Goal: Transaction & Acquisition: Purchase product/service

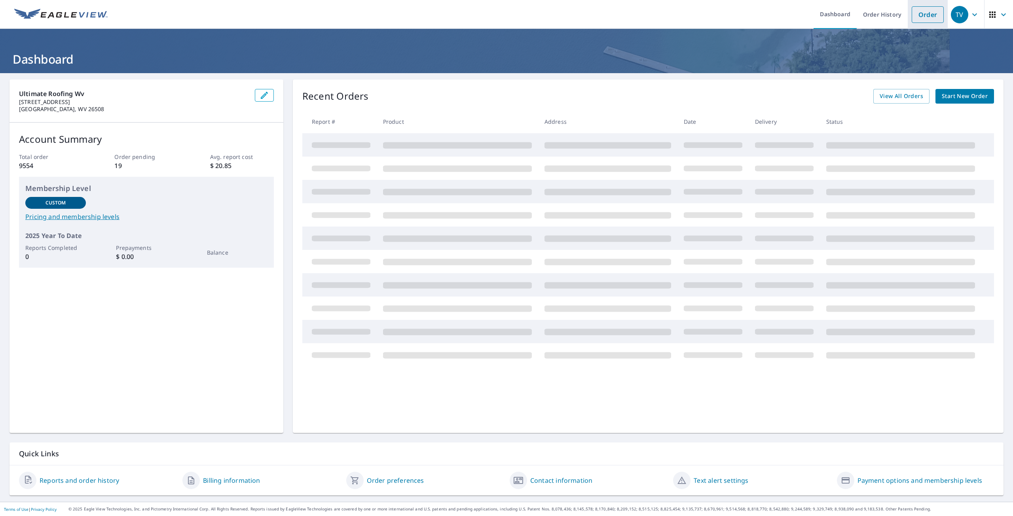
click at [927, 18] on link "Order" at bounding box center [928, 14] width 32 height 17
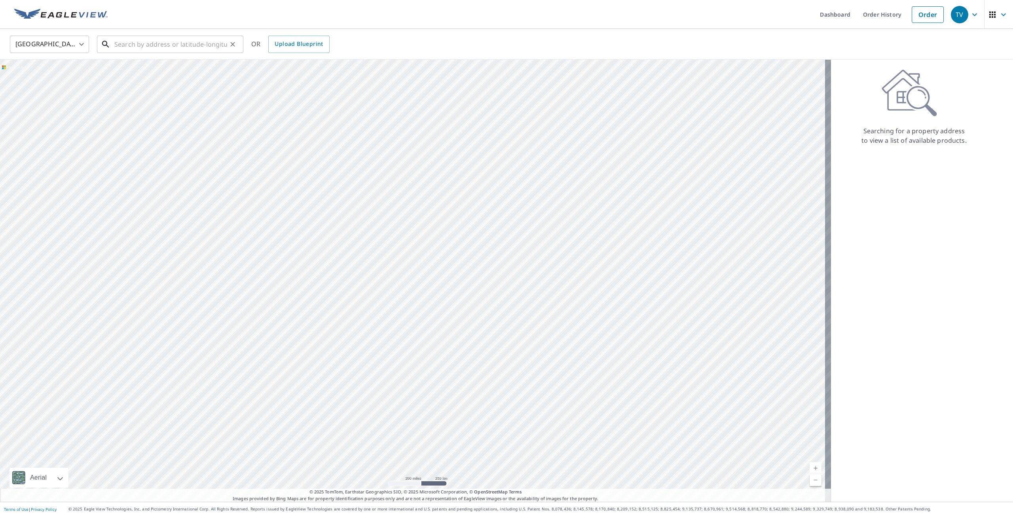
click at [193, 45] on input "text" at bounding box center [170, 44] width 113 height 22
paste input "[STREET_ADDRESS][US_STATE]"
click at [164, 66] on span "[STREET_ADDRESS]" at bounding box center [175, 67] width 124 height 9
type input "[STREET_ADDRESS]"
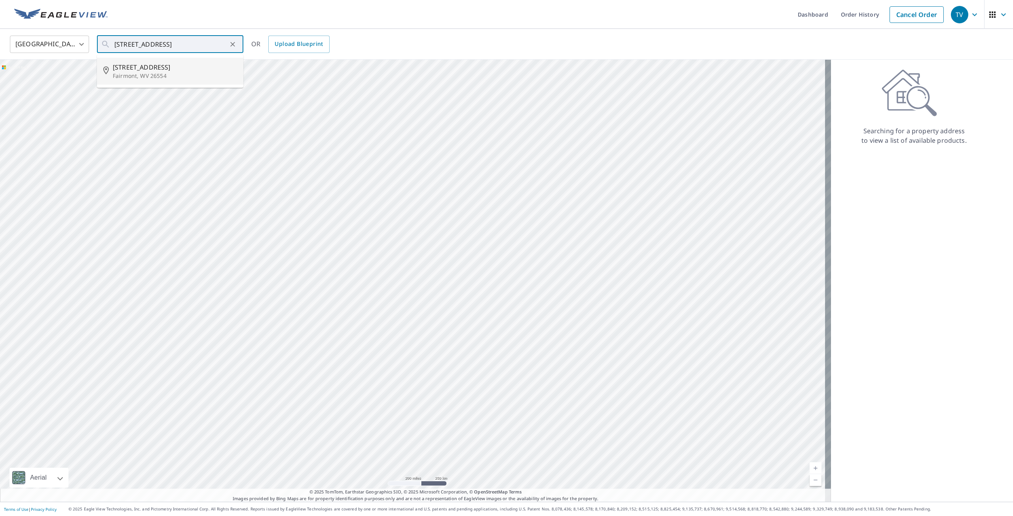
scroll to position [0, 0]
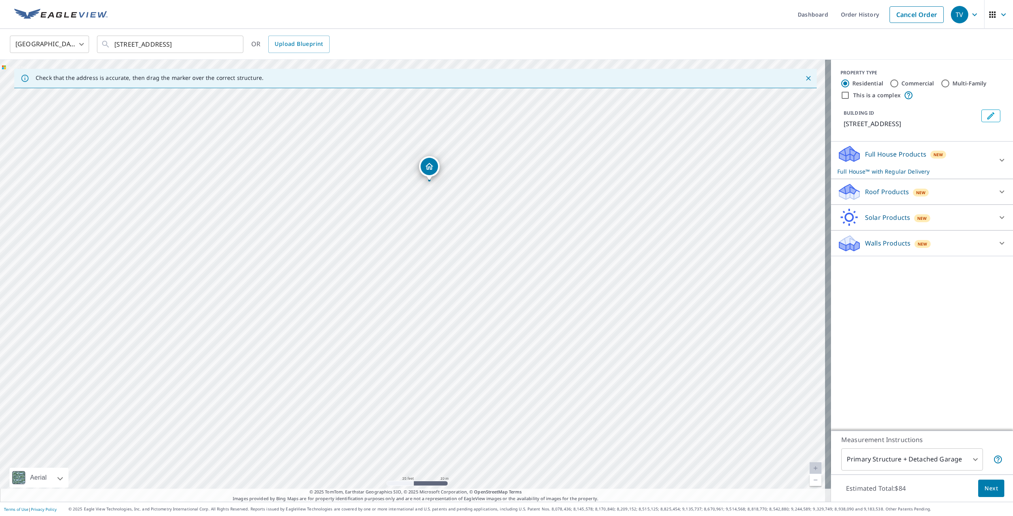
click at [895, 194] on p "Roof Products" at bounding box center [887, 191] width 44 height 9
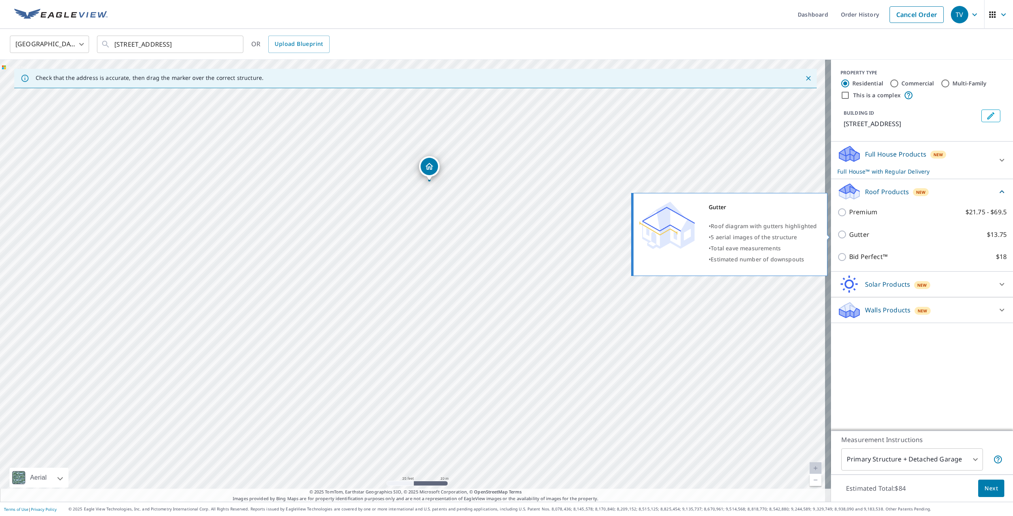
click at [837, 235] on input "Gutter $13.75" at bounding box center [843, 234] width 12 height 9
checkbox input "true"
checkbox input "false"
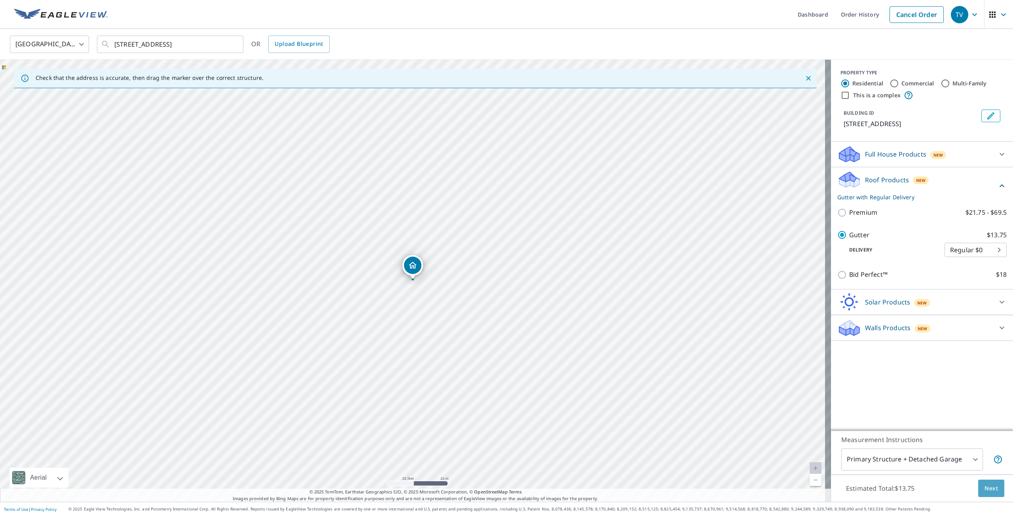
click at [994, 489] on button "Next" at bounding box center [991, 489] width 26 height 18
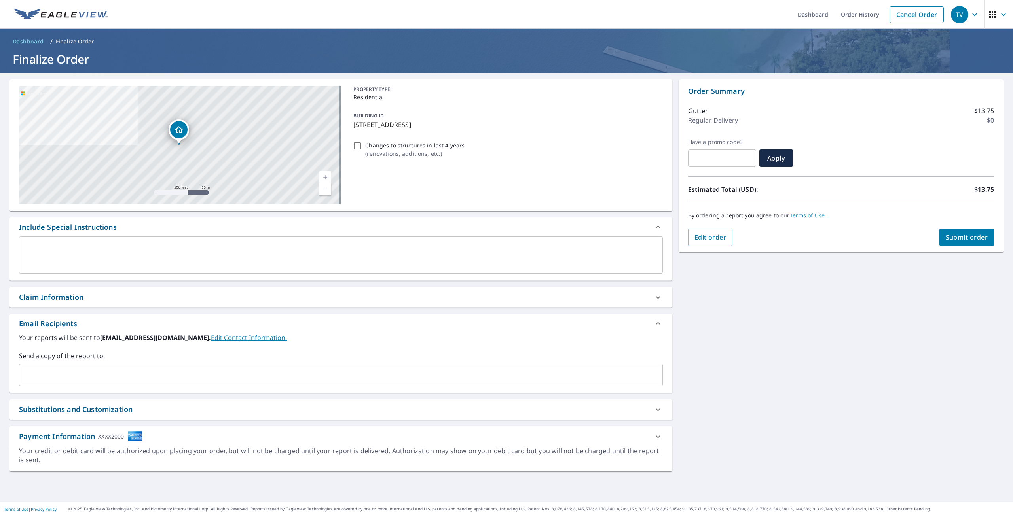
click at [54, 374] on input "text" at bounding box center [335, 375] width 625 height 15
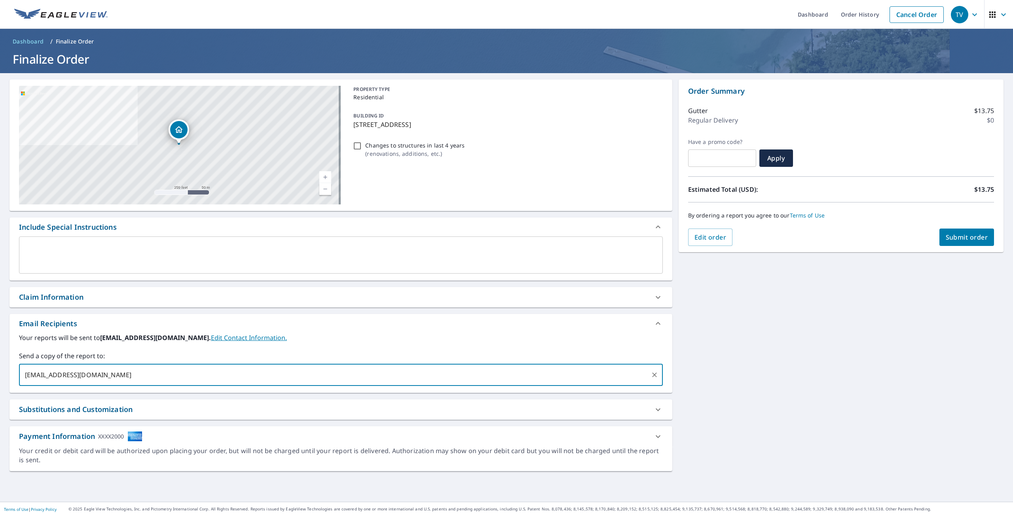
type input "[EMAIL_ADDRESS][DOMAIN_NAME]"
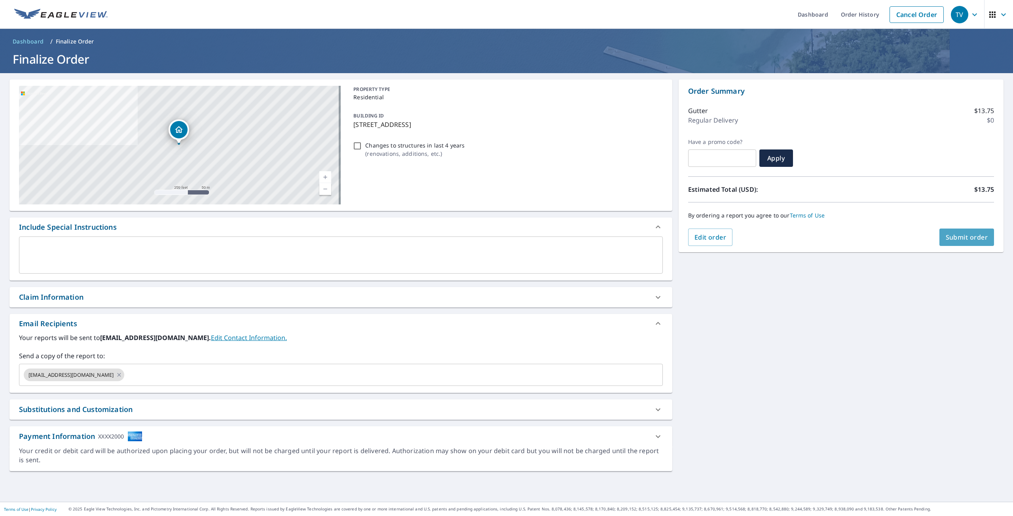
click at [971, 233] on span "Submit order" at bounding box center [967, 237] width 42 height 9
checkbox input "true"
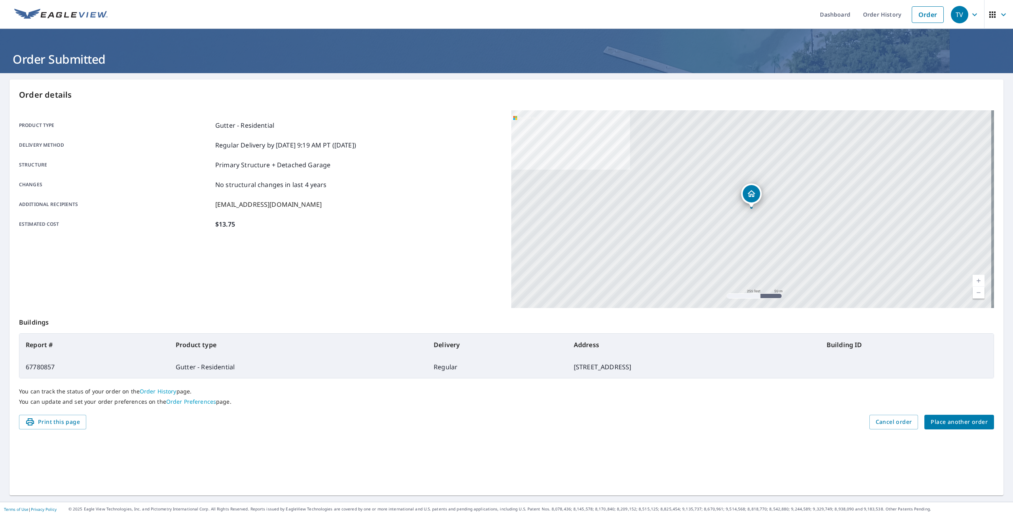
click at [951, 420] on span "Place another order" at bounding box center [959, 422] width 57 height 10
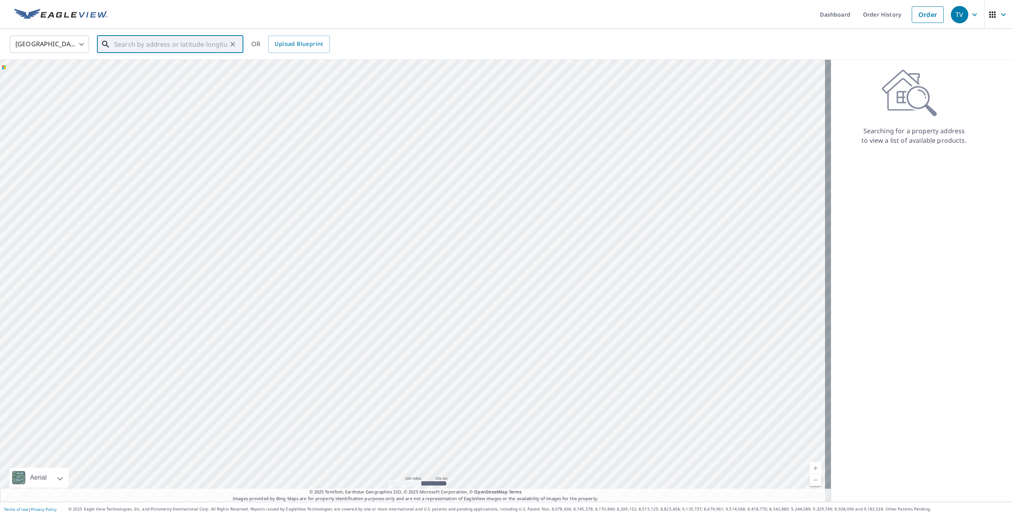
click at [140, 46] on input "text" at bounding box center [170, 44] width 113 height 22
paste input "547 Landmark Estates, [PERSON_NAME][GEOGRAPHIC_DATA][PERSON_NAME], [US_STATE][P…"
click at [141, 69] on span "547 Landmark Estates" at bounding box center [175, 67] width 124 height 9
type input "547 Landmark Estates [PERSON_NAME] [PERSON_NAME], WV 26378"
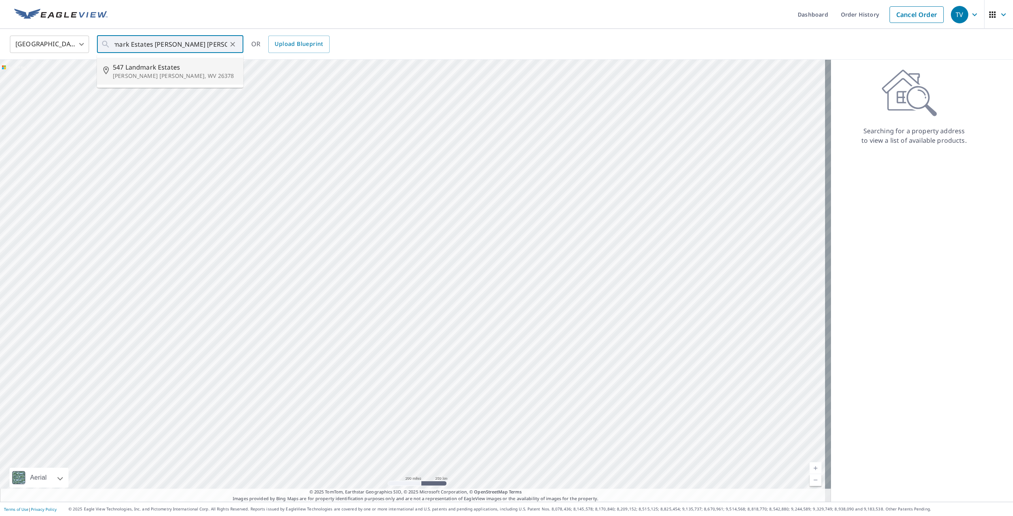
scroll to position [0, 0]
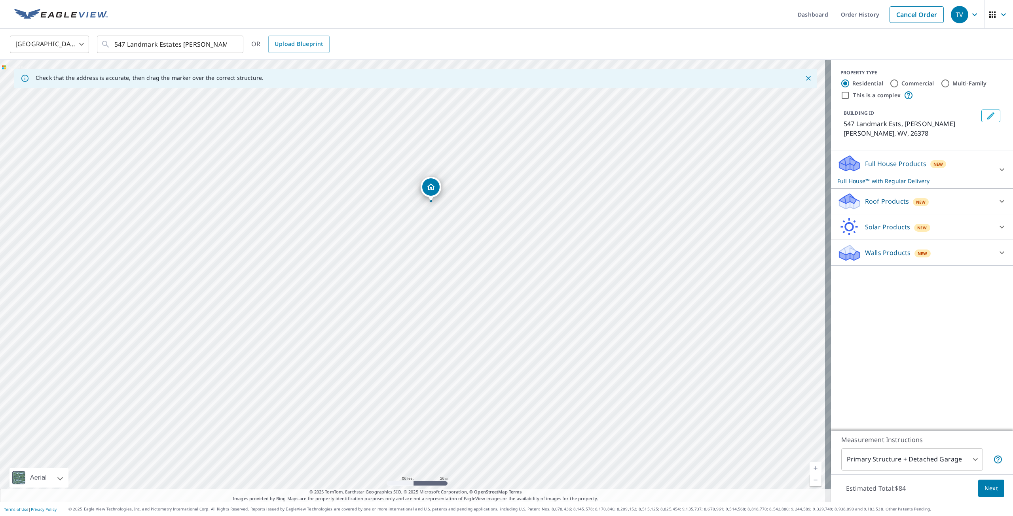
click at [856, 192] on div "Roof Products New" at bounding box center [914, 201] width 155 height 19
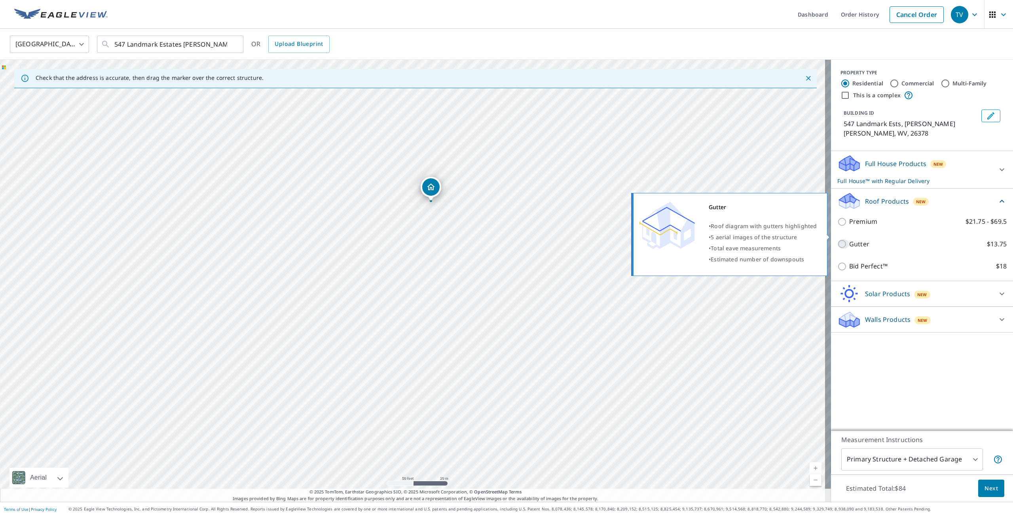
click at [842, 239] on input "Gutter $13.75" at bounding box center [843, 243] width 12 height 9
checkbox input "true"
checkbox input "false"
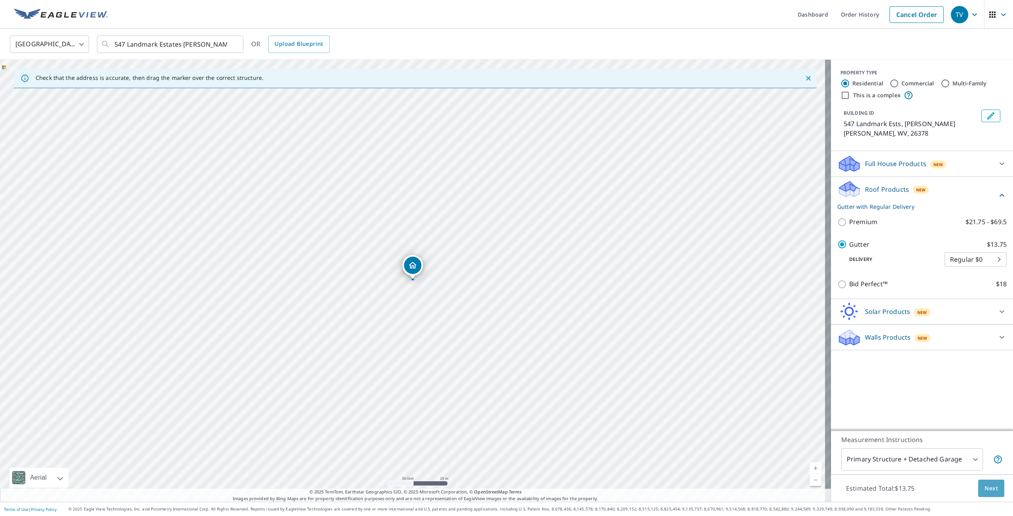
click at [986, 484] on span "Next" at bounding box center [991, 489] width 13 height 10
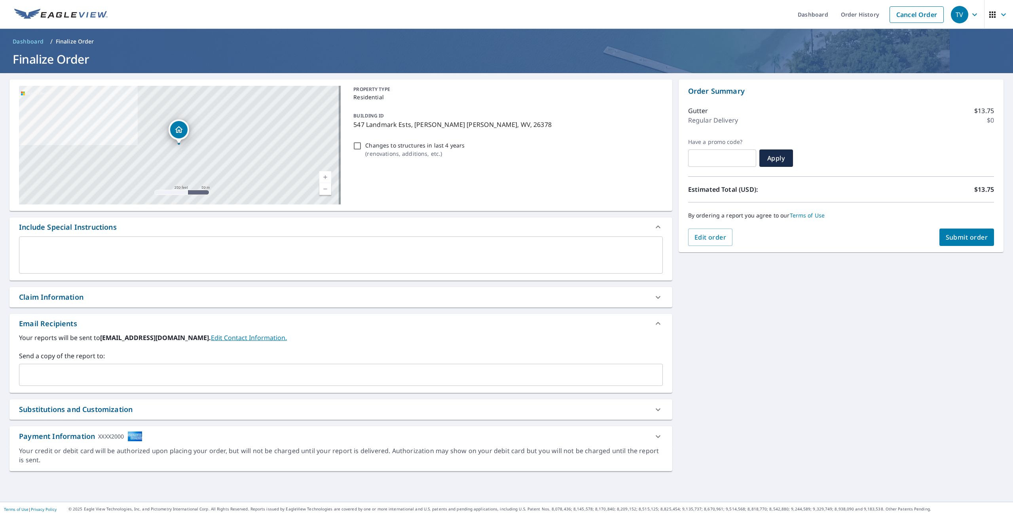
click at [80, 370] on input "text" at bounding box center [335, 375] width 625 height 15
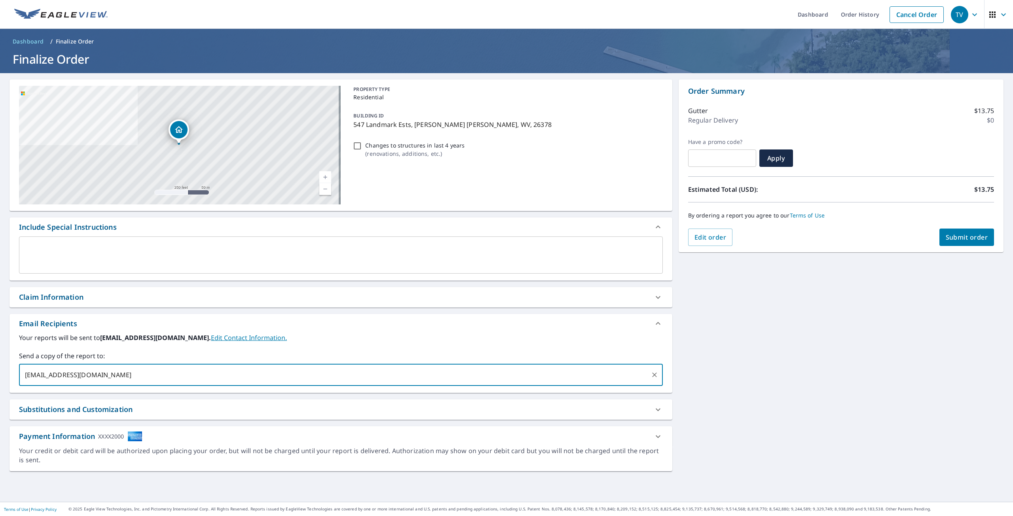
type input "[EMAIL_ADDRESS][DOMAIN_NAME]"
click at [959, 243] on button "Submit order" at bounding box center [966, 237] width 55 height 17
checkbox input "true"
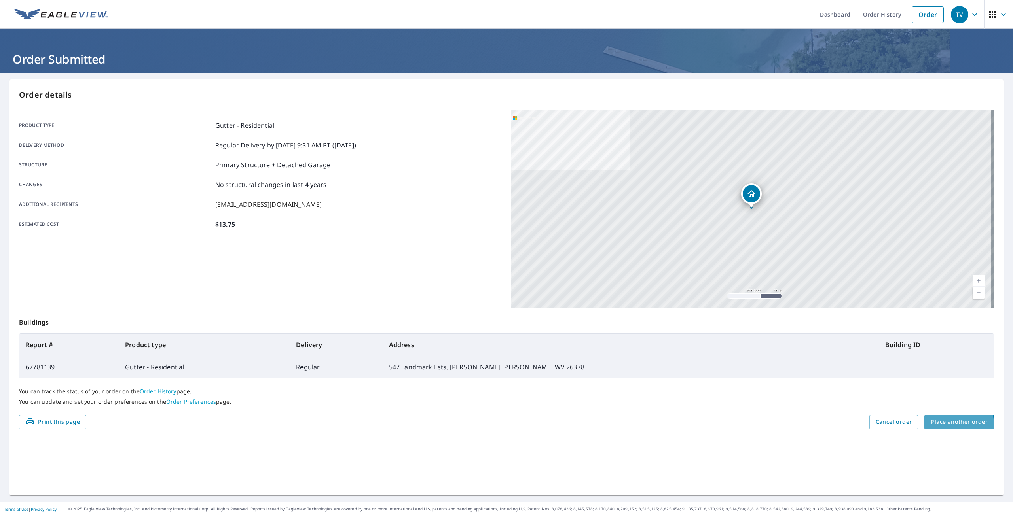
click at [936, 426] on span "Place another order" at bounding box center [959, 422] width 57 height 10
